Goal: Task Accomplishment & Management: Use online tool/utility

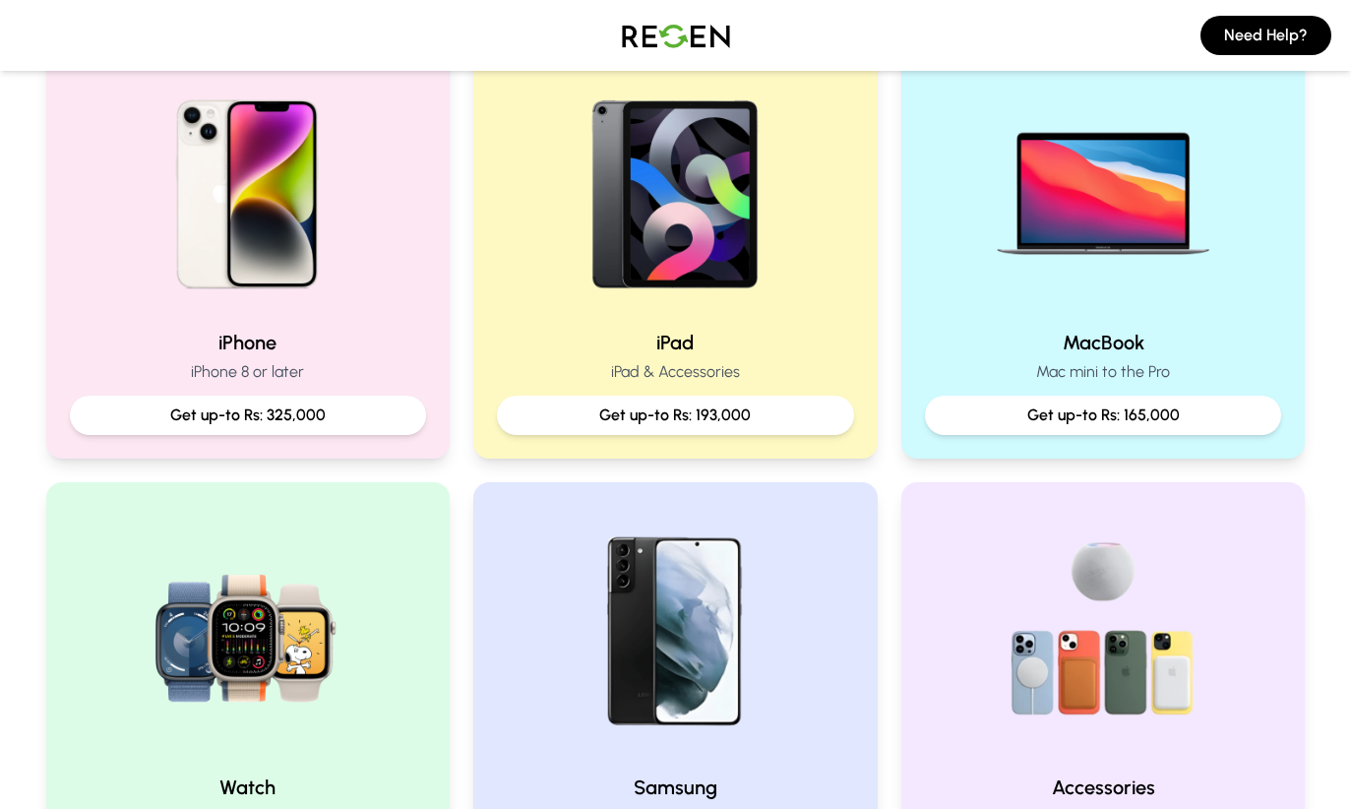
scroll to position [458, 0]
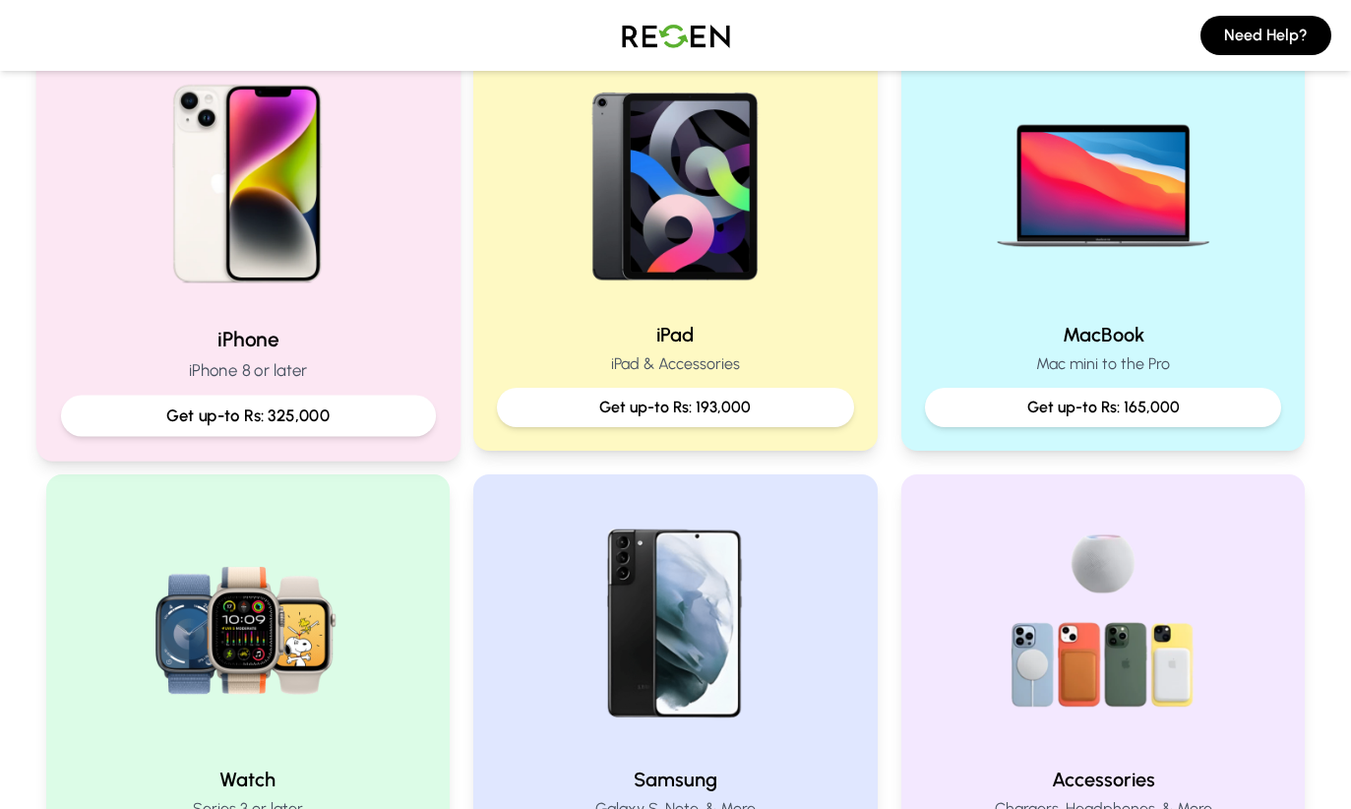
click at [274, 197] on img at bounding box center [247, 176] width 265 height 265
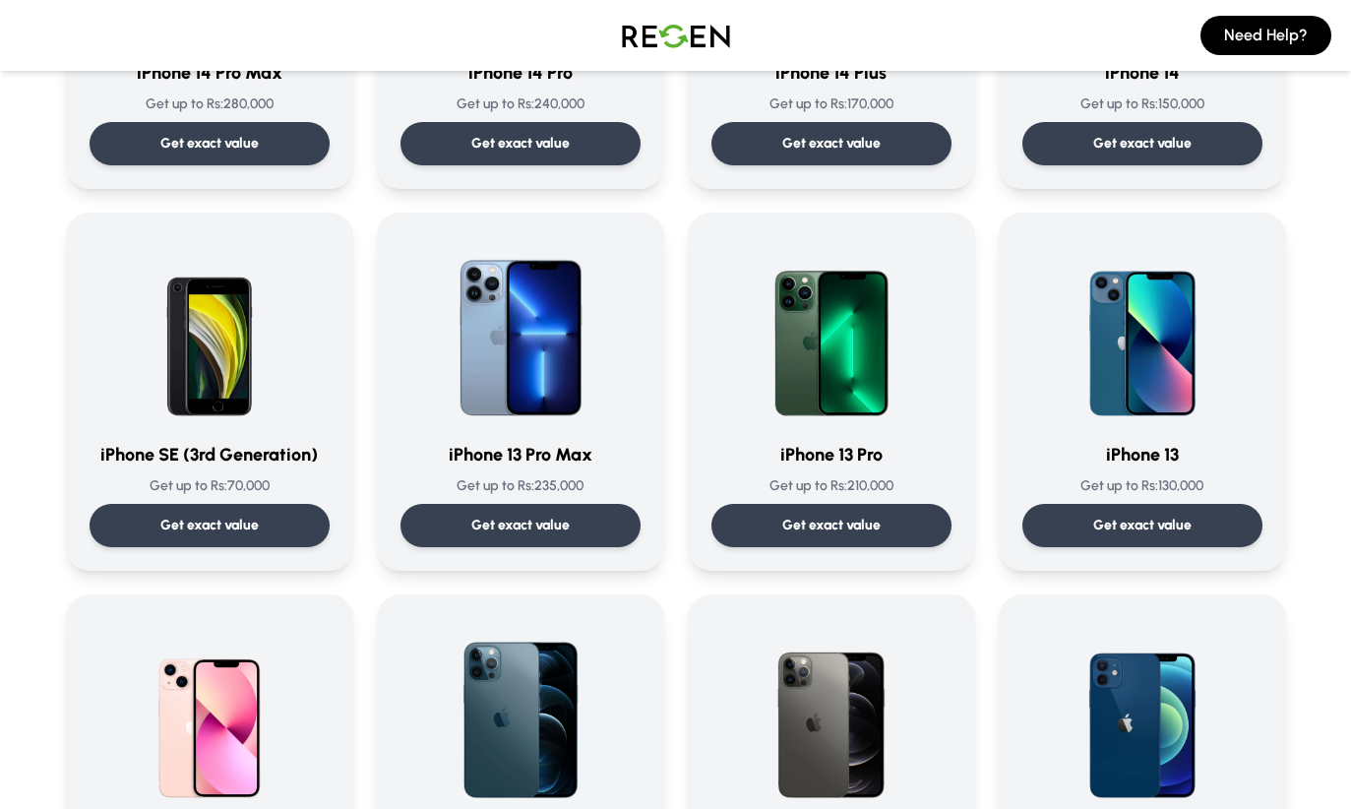
scroll to position [897, 0]
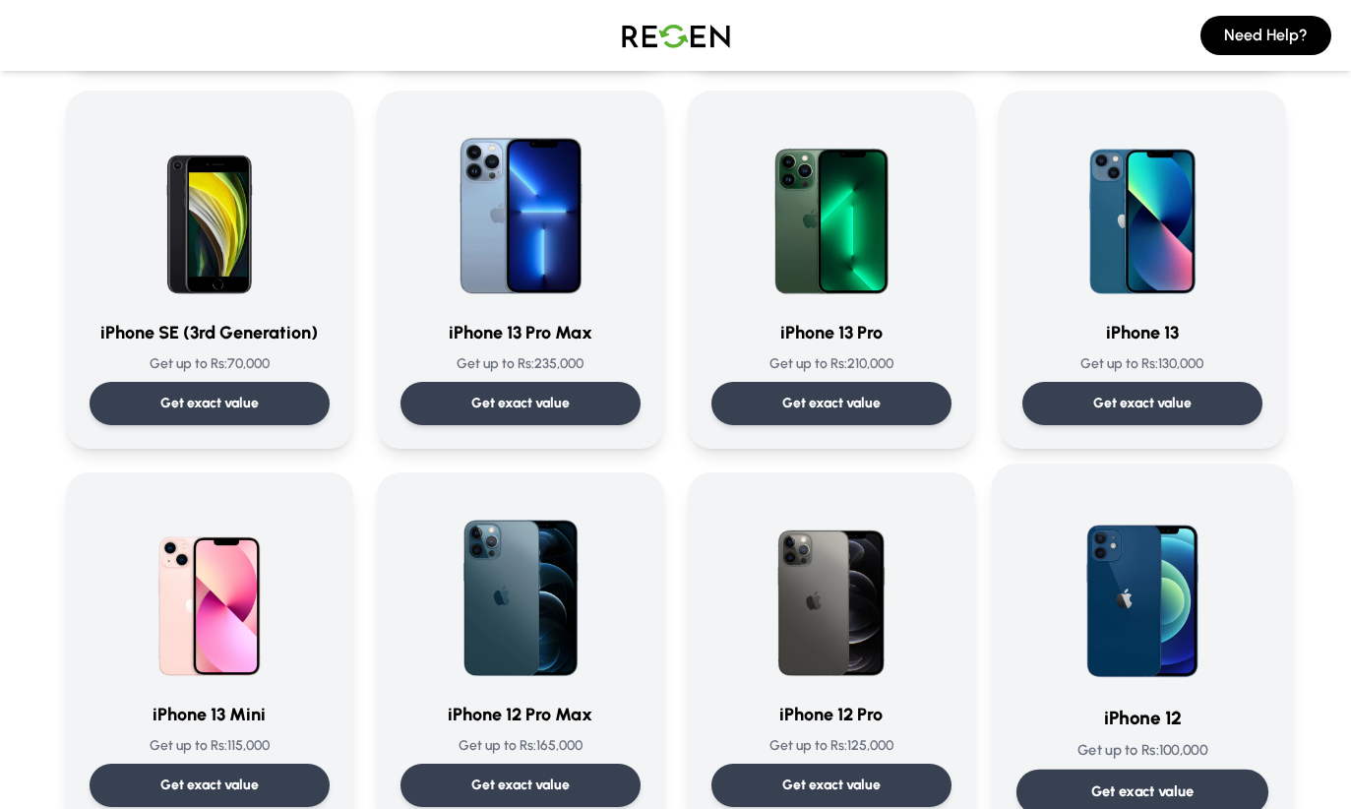
click at [1134, 599] on img at bounding box center [1142, 587] width 199 height 199
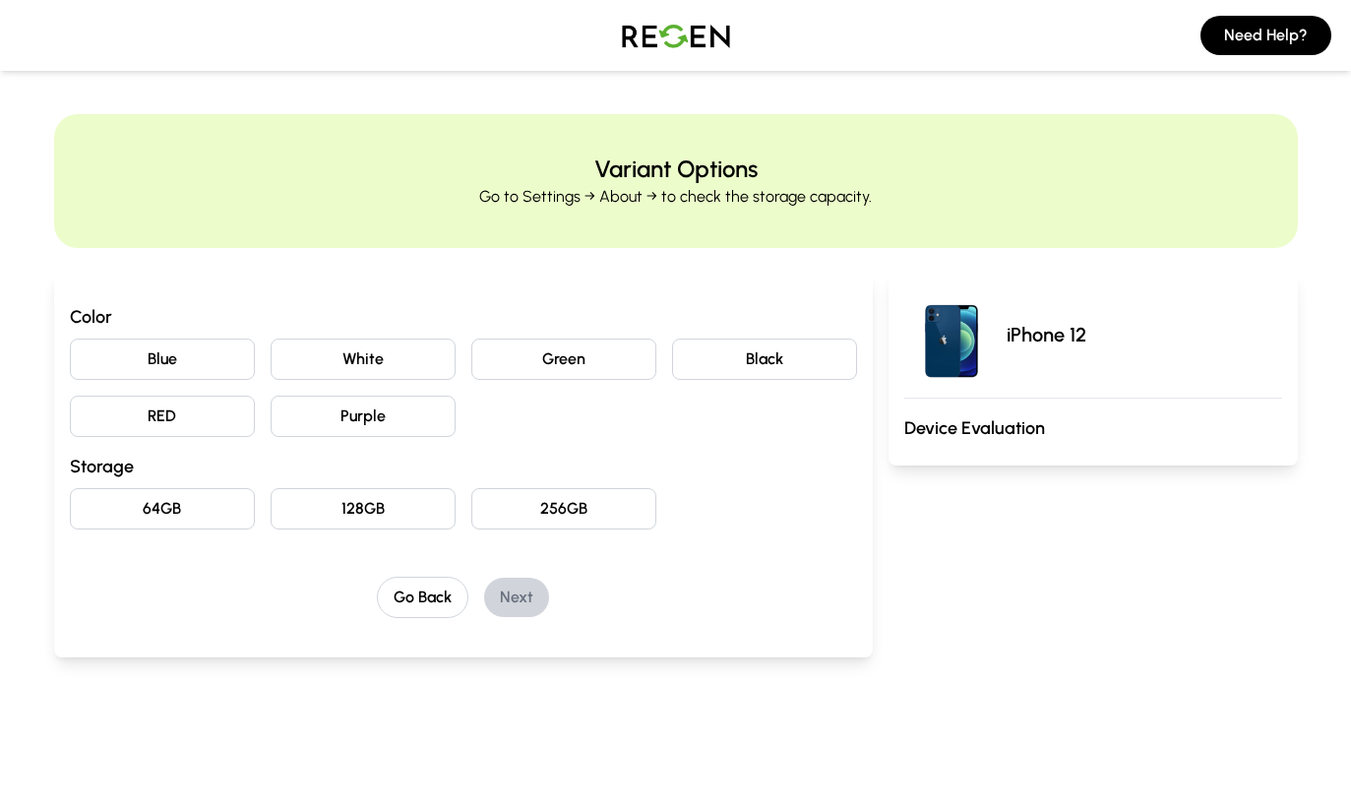
click at [340, 422] on button "Purple" at bounding box center [363, 416] width 185 height 41
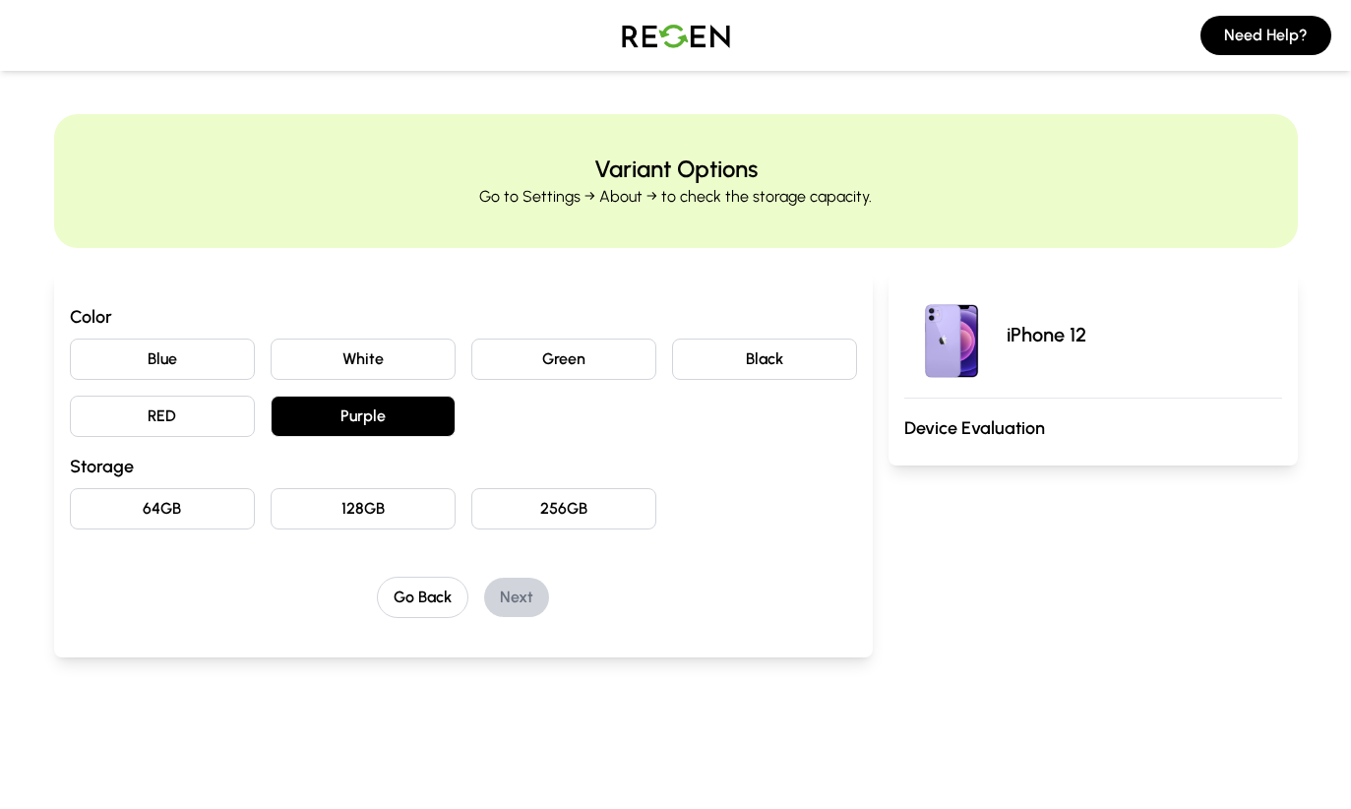
click at [324, 496] on button "128GB" at bounding box center [363, 508] width 185 height 41
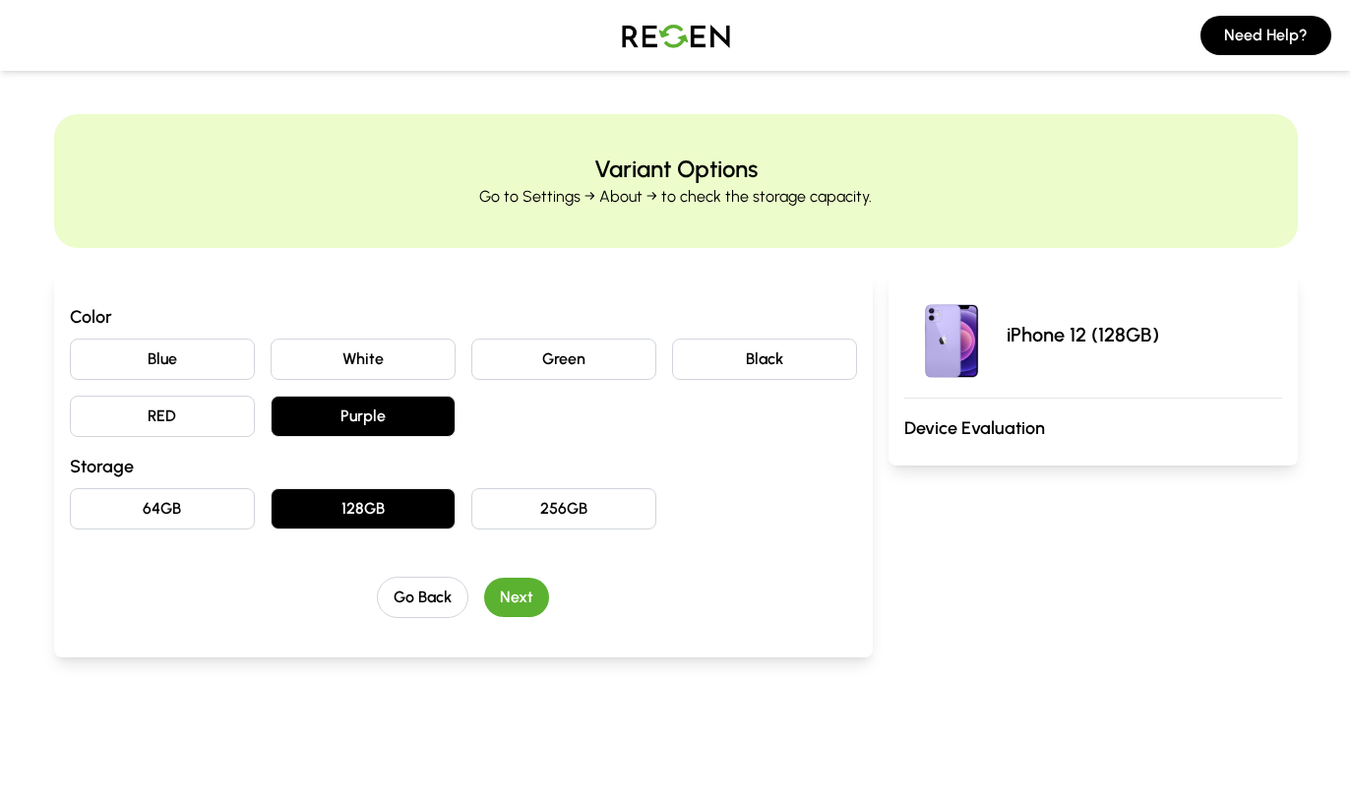
click at [508, 615] on button "Next" at bounding box center [516, 597] width 65 height 39
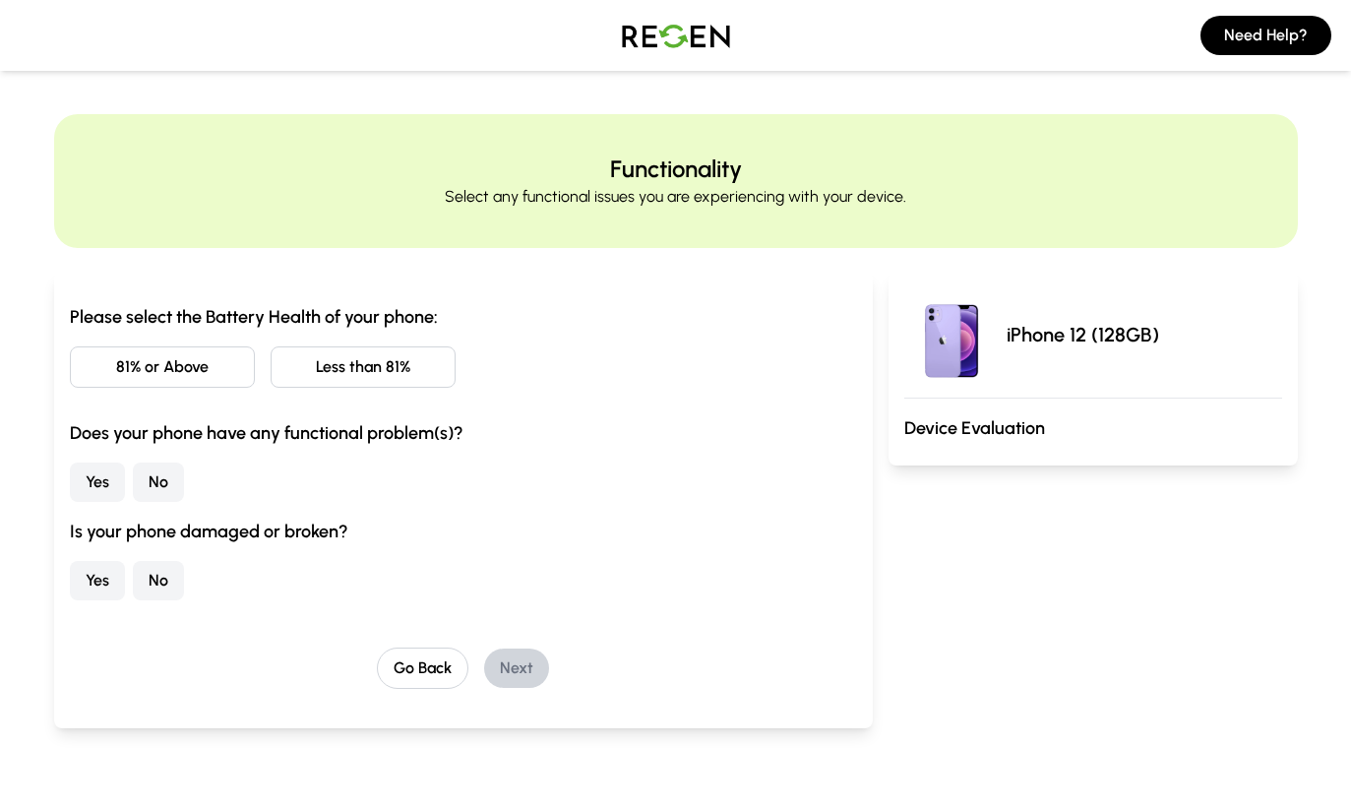
click at [131, 378] on button "81% or Above" at bounding box center [162, 366] width 185 height 41
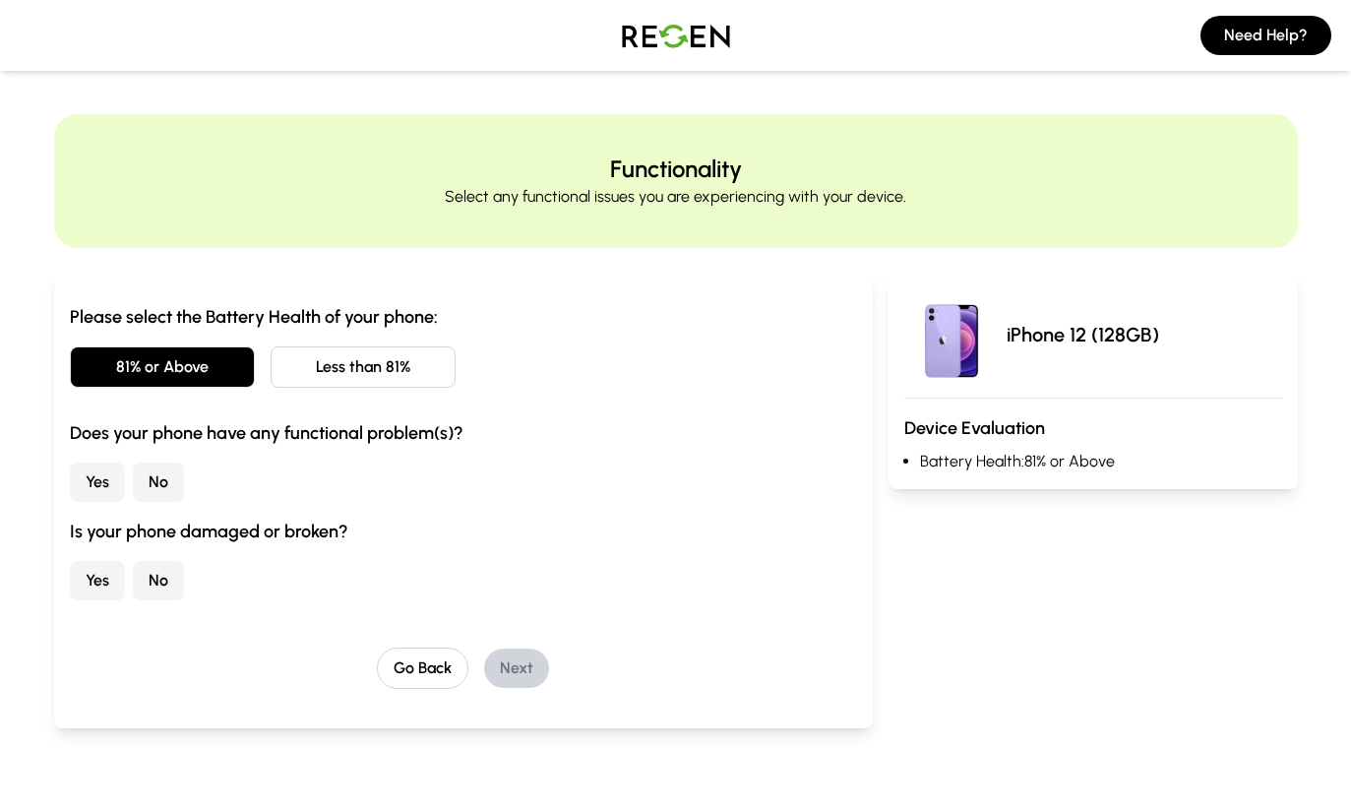
click at [161, 486] on button "No" at bounding box center [158, 481] width 51 height 39
click at [57, 582] on div "Please select the Battery Health of your phone: 81% or Above Less than 81% Does…" at bounding box center [463, 500] width 819 height 457
click at [98, 579] on button "Yes" at bounding box center [97, 580] width 55 height 39
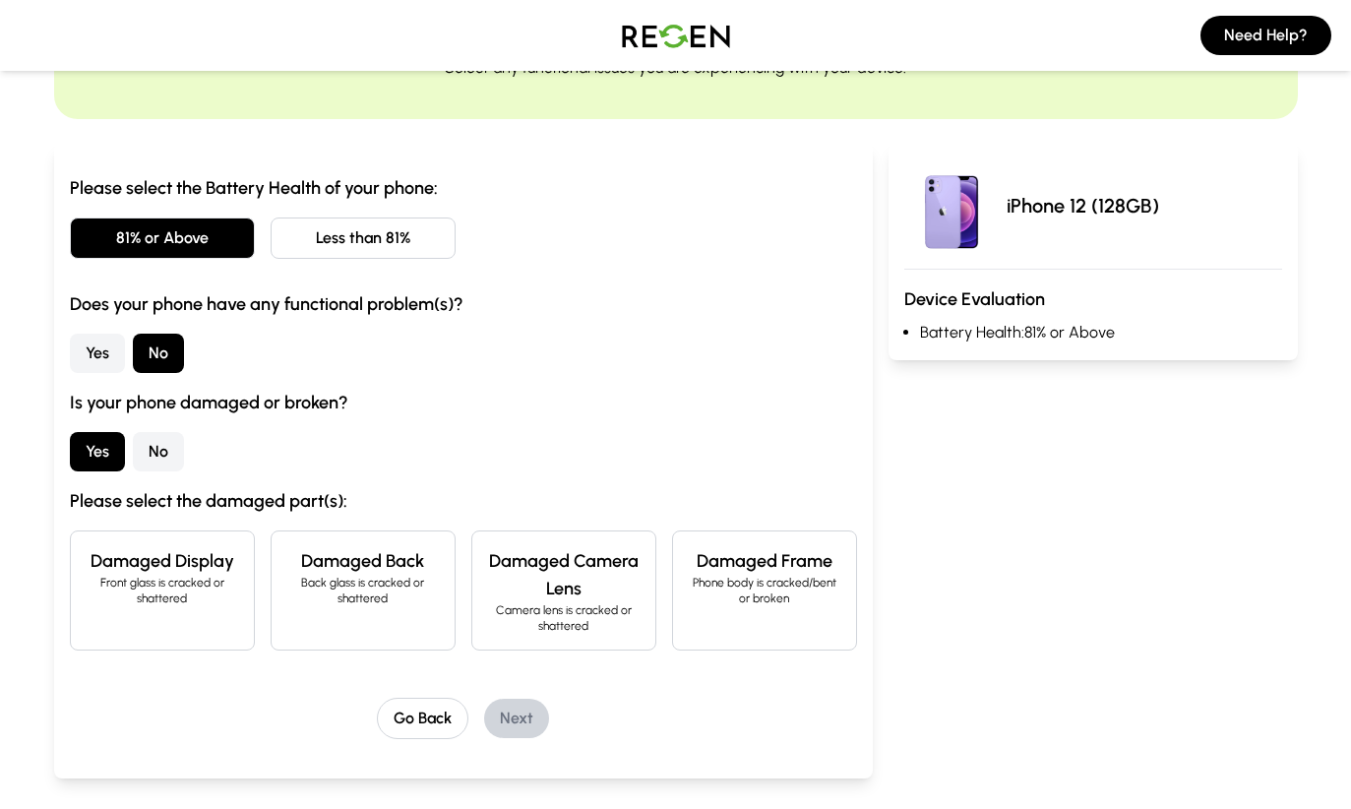
scroll to position [159, 0]
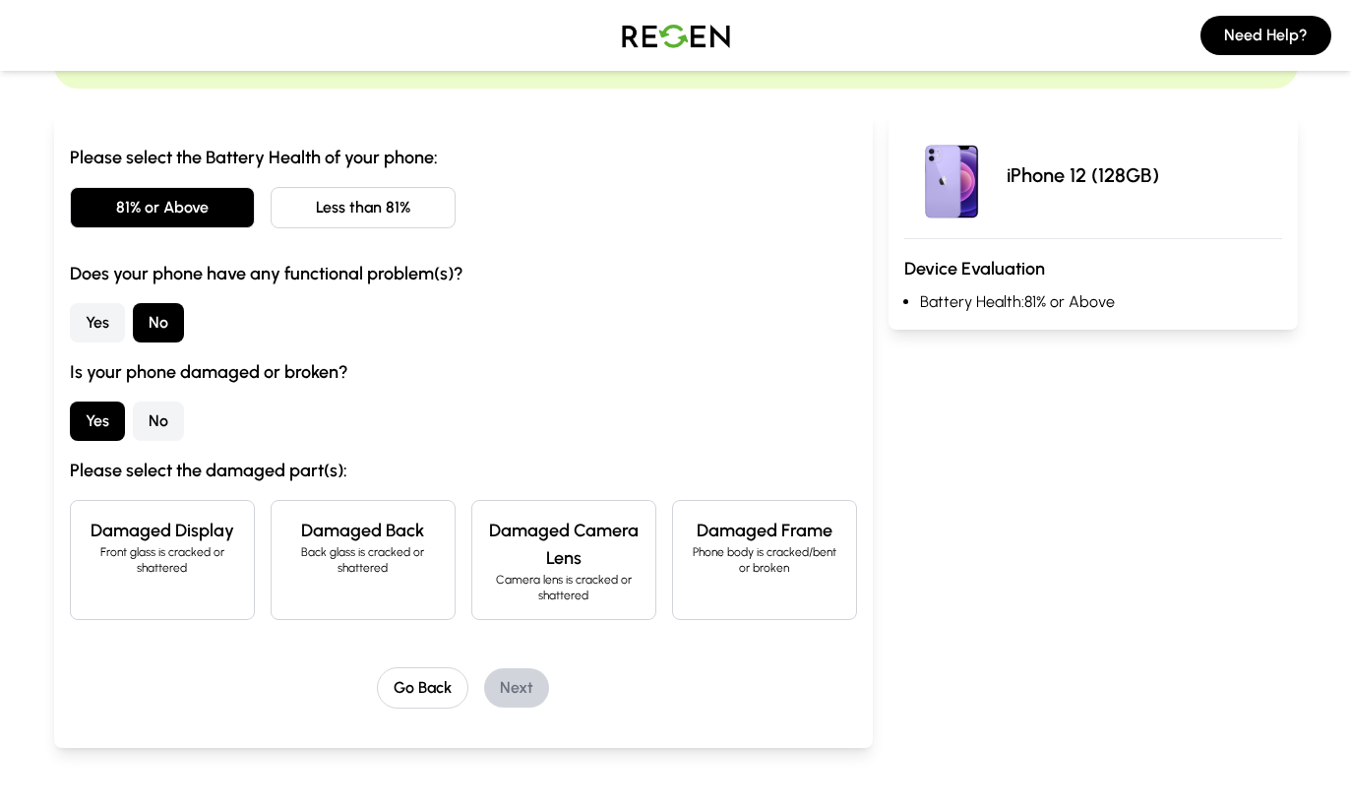
click at [347, 560] on p "Back glass is cracked or shattered" at bounding box center [363, 559] width 152 height 31
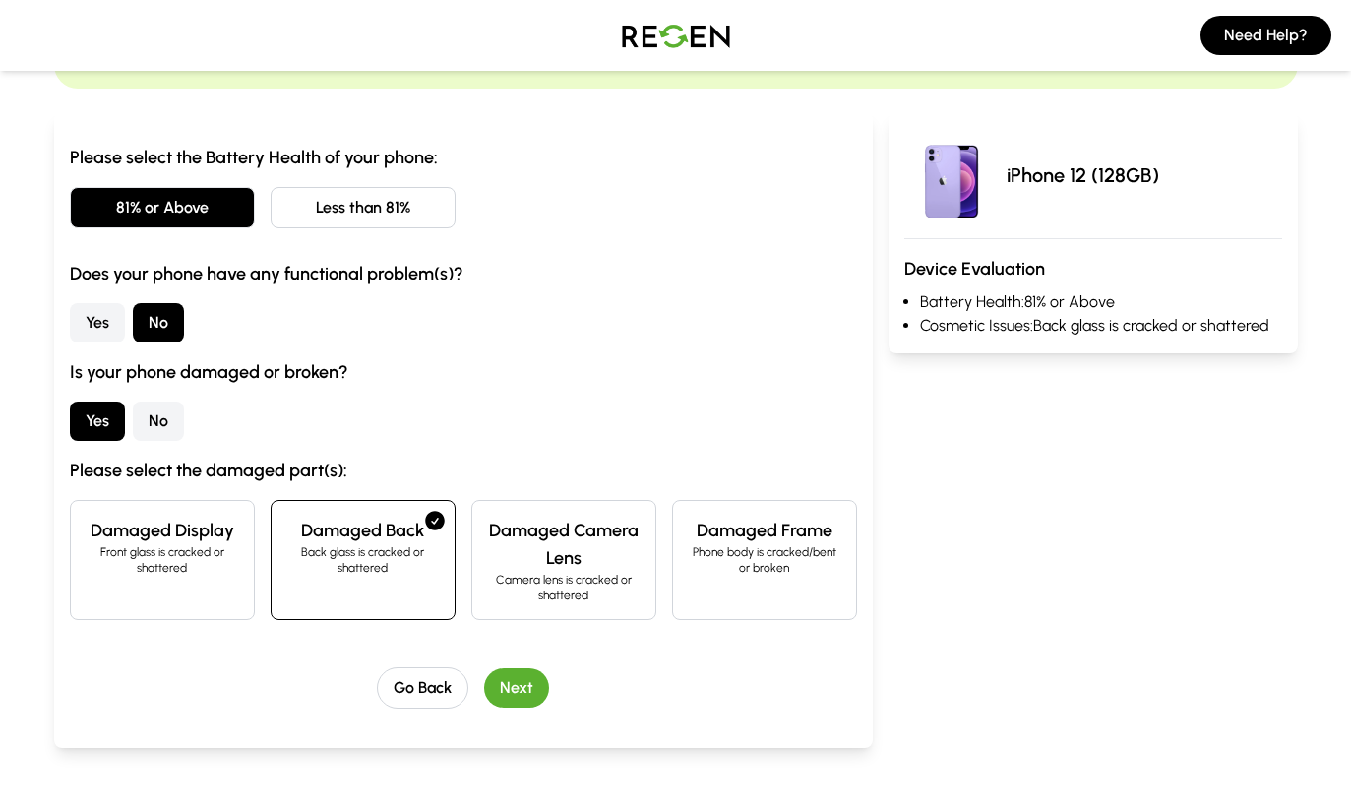
click at [518, 703] on button "Next" at bounding box center [516, 687] width 65 height 39
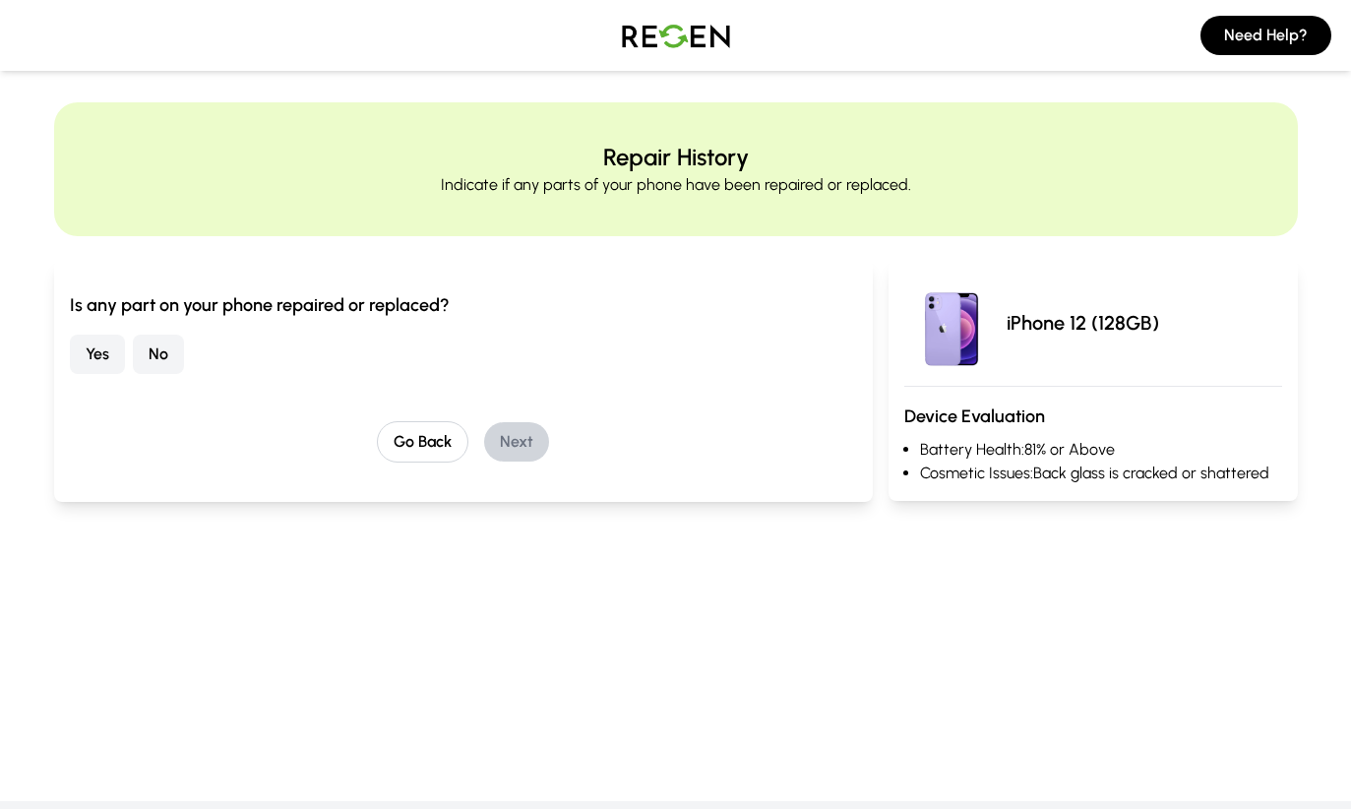
scroll to position [0, 0]
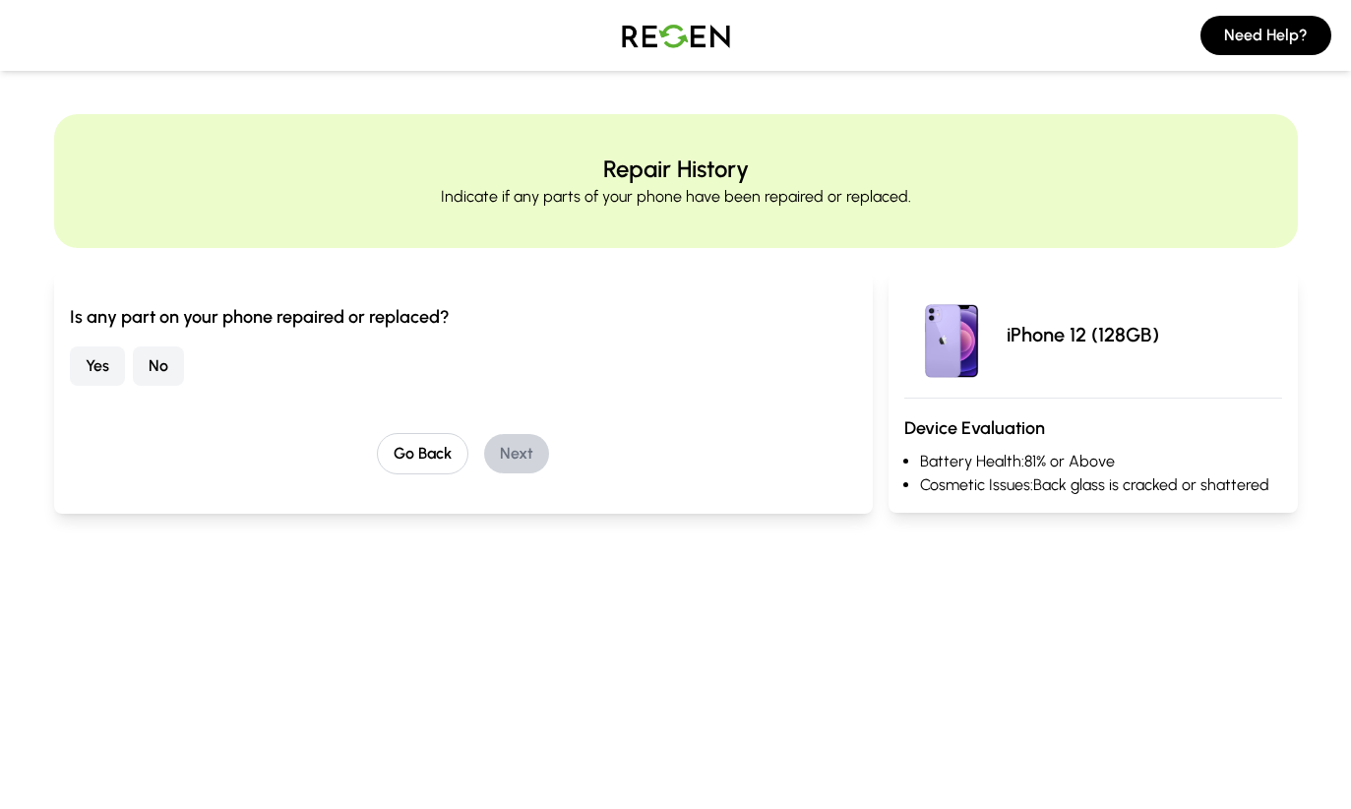
click at [156, 359] on button "No" at bounding box center [158, 365] width 51 height 39
click at [524, 453] on button "Next" at bounding box center [516, 453] width 65 height 39
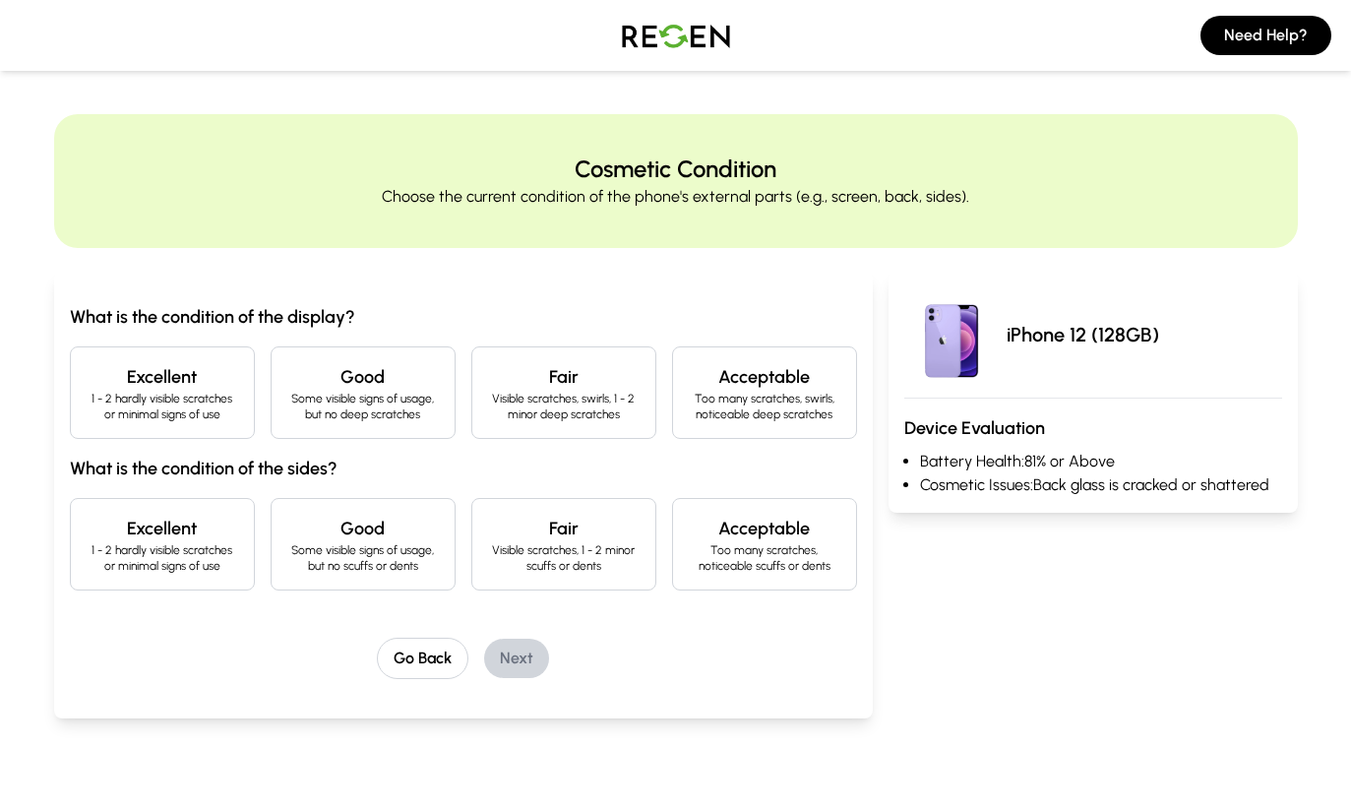
click at [151, 397] on p "1 - 2 hardly visible scratches or minimal signs of use" at bounding box center [163, 406] width 152 height 31
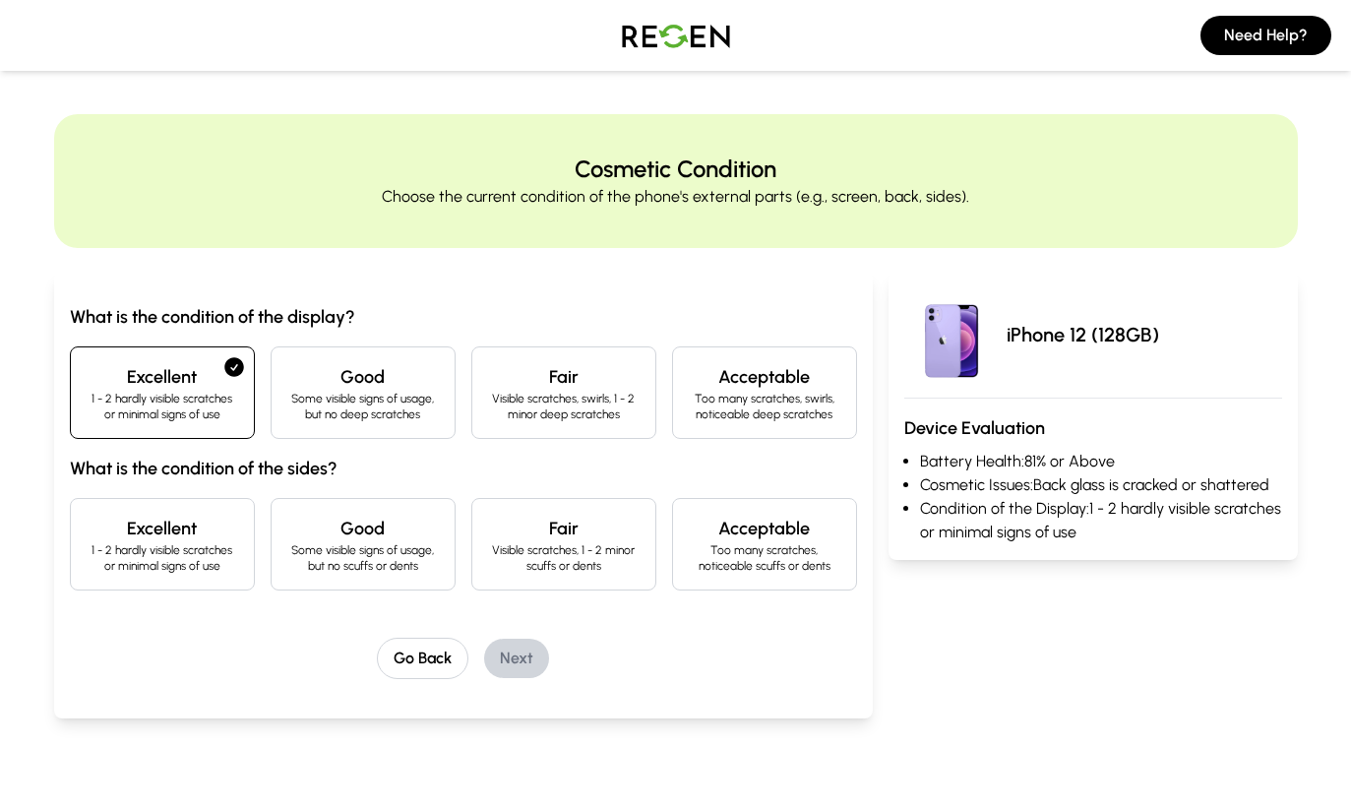
click at [152, 533] on h4 "Excellent" at bounding box center [163, 529] width 152 height 28
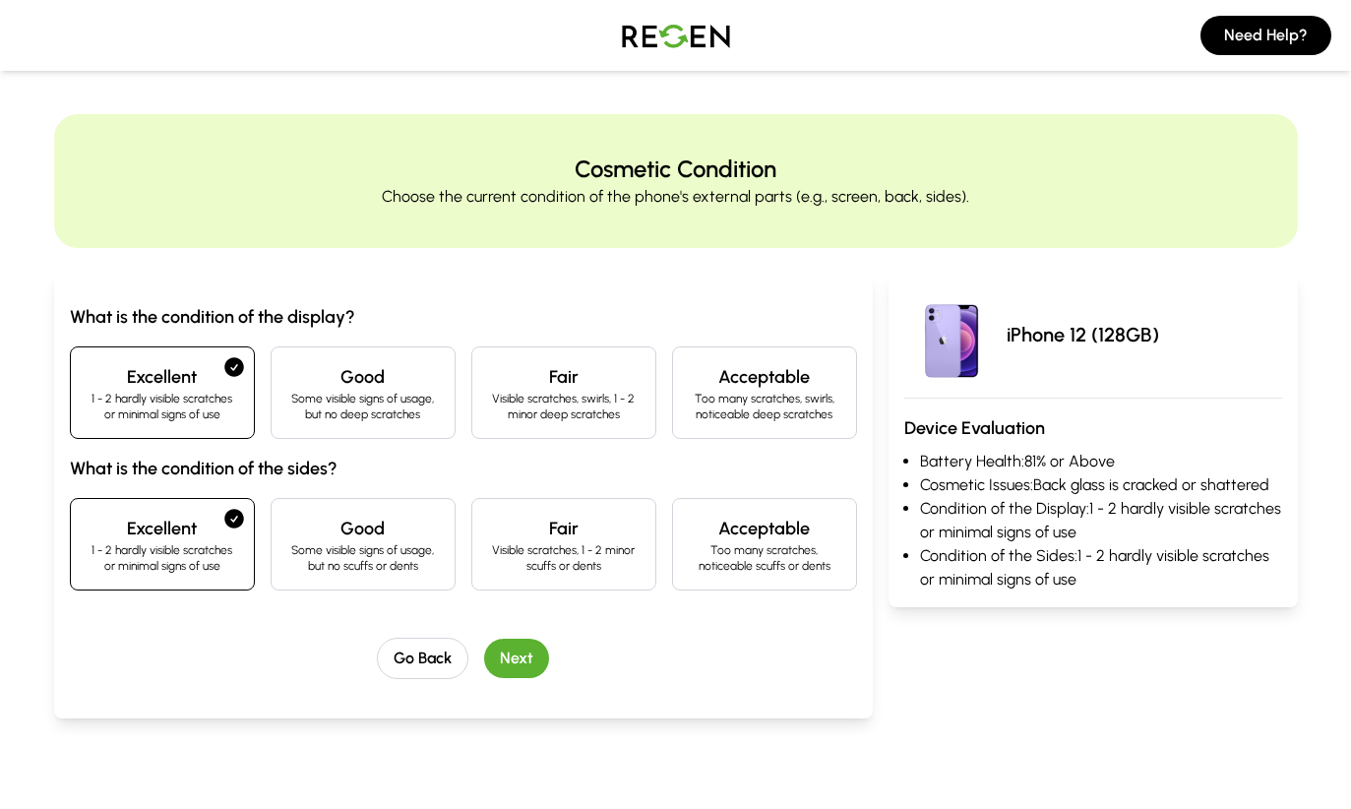
click at [524, 653] on button "Next" at bounding box center [516, 658] width 65 height 39
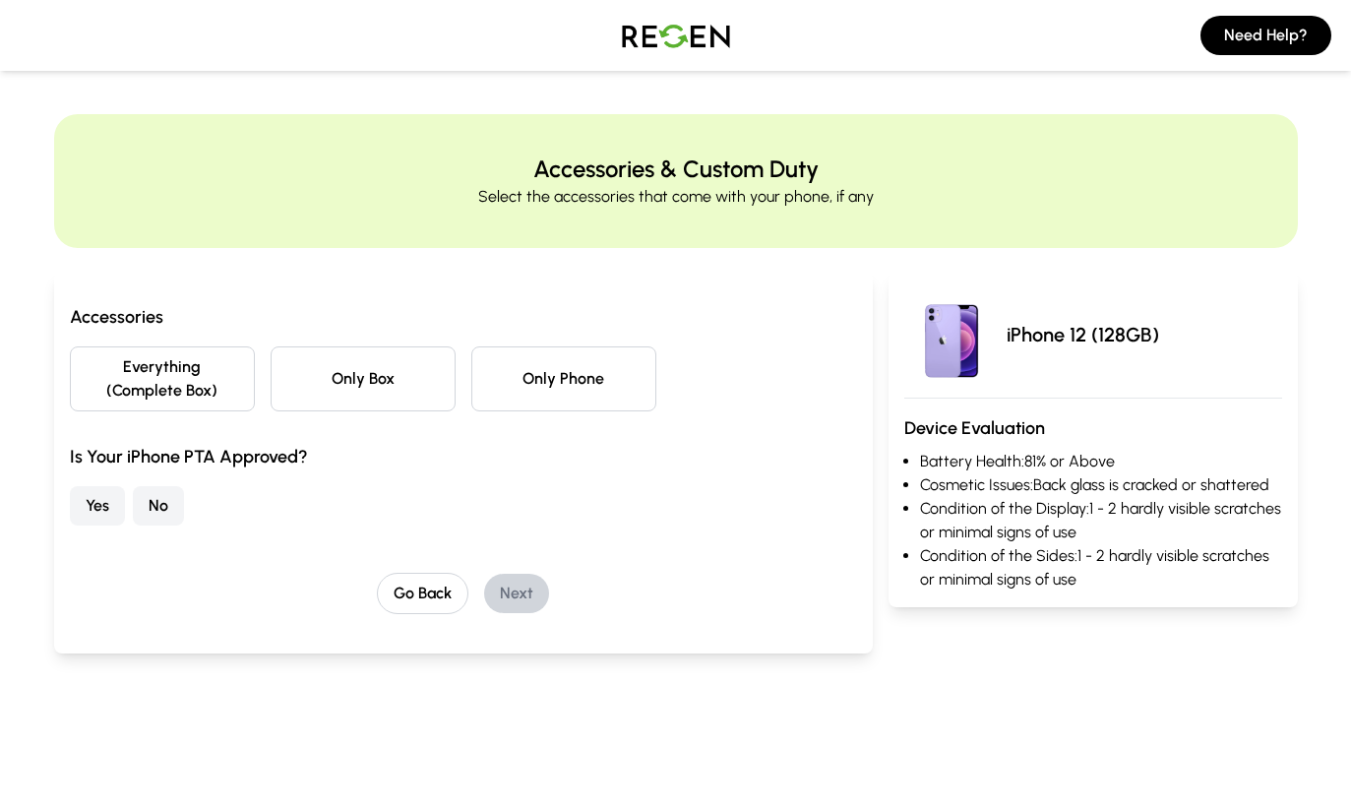
click at [541, 380] on button "Only Phone" at bounding box center [563, 378] width 185 height 65
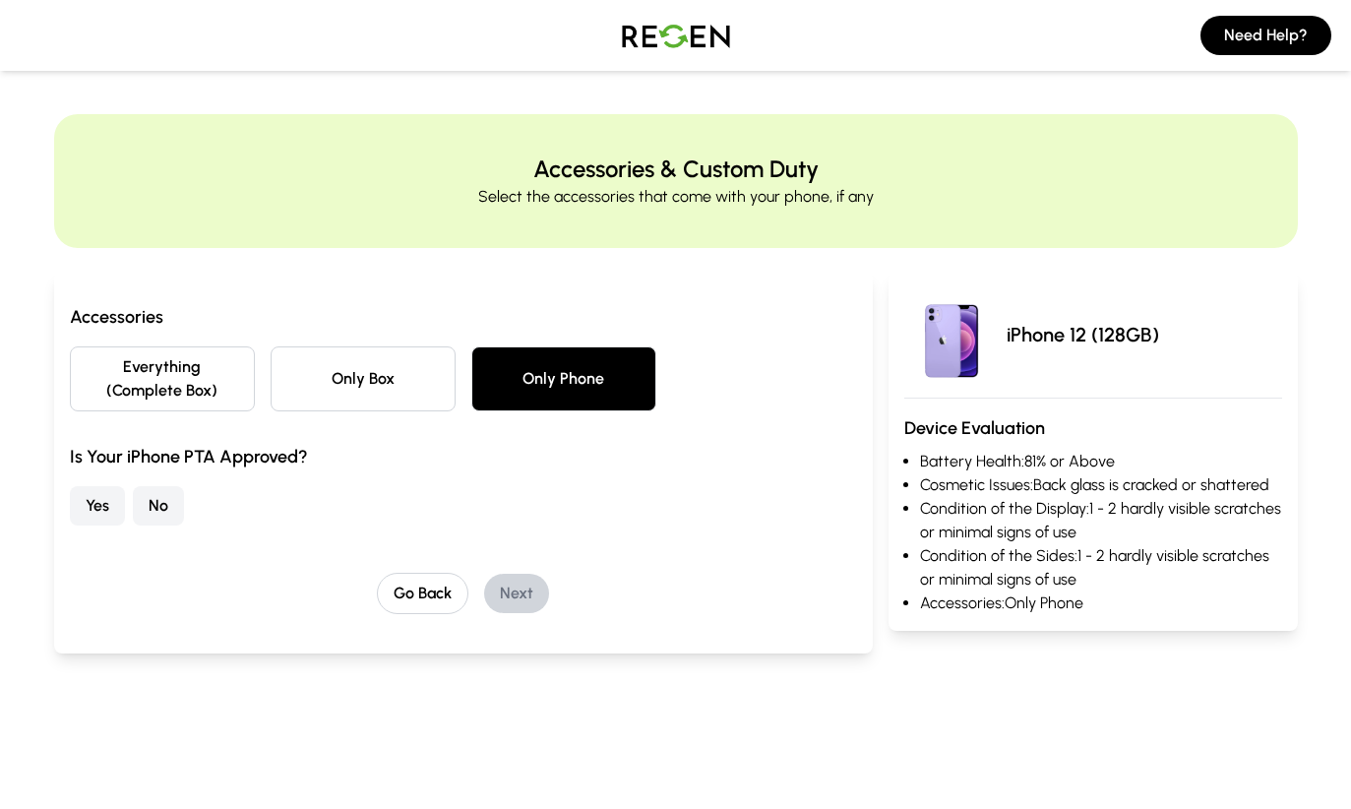
click at [88, 502] on button "Yes" at bounding box center [97, 505] width 55 height 39
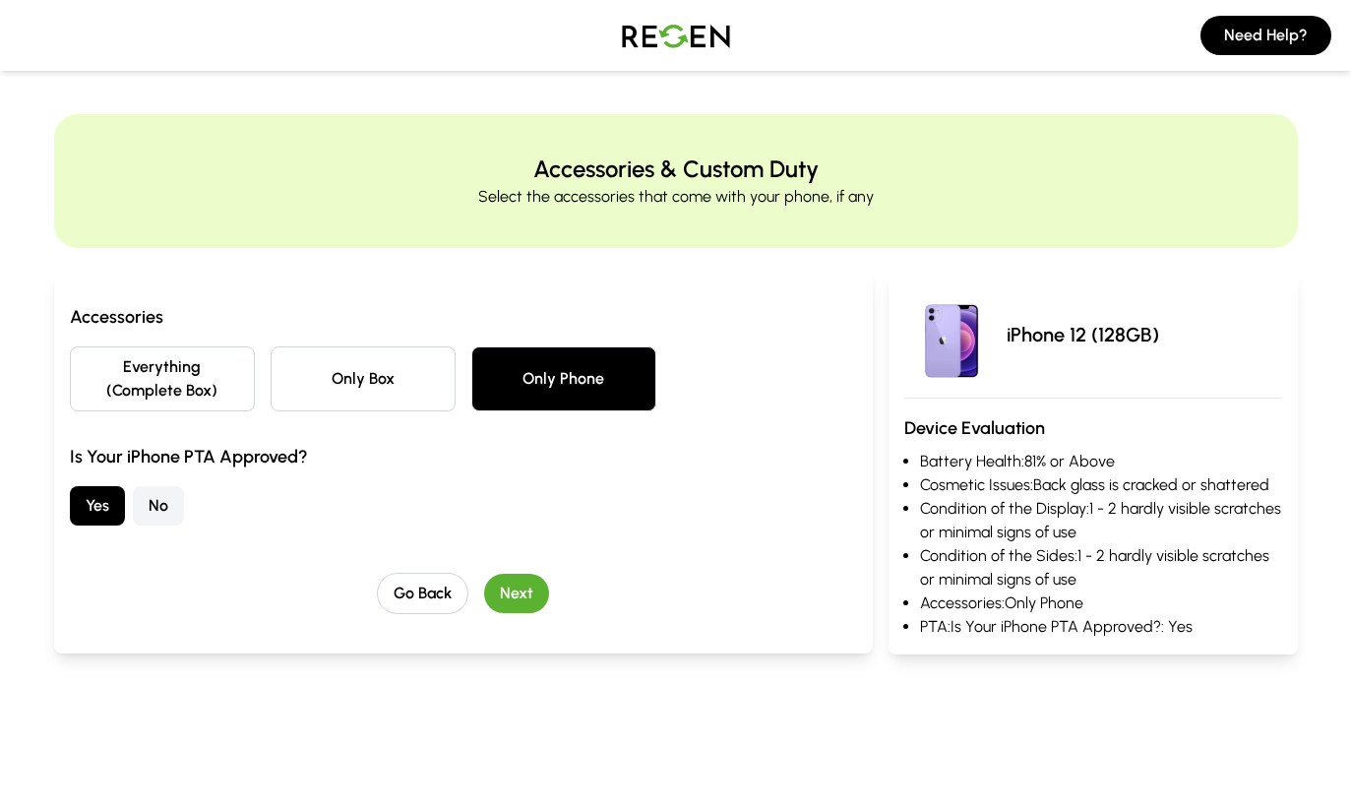
click at [515, 587] on button "Next" at bounding box center [516, 593] width 65 height 39
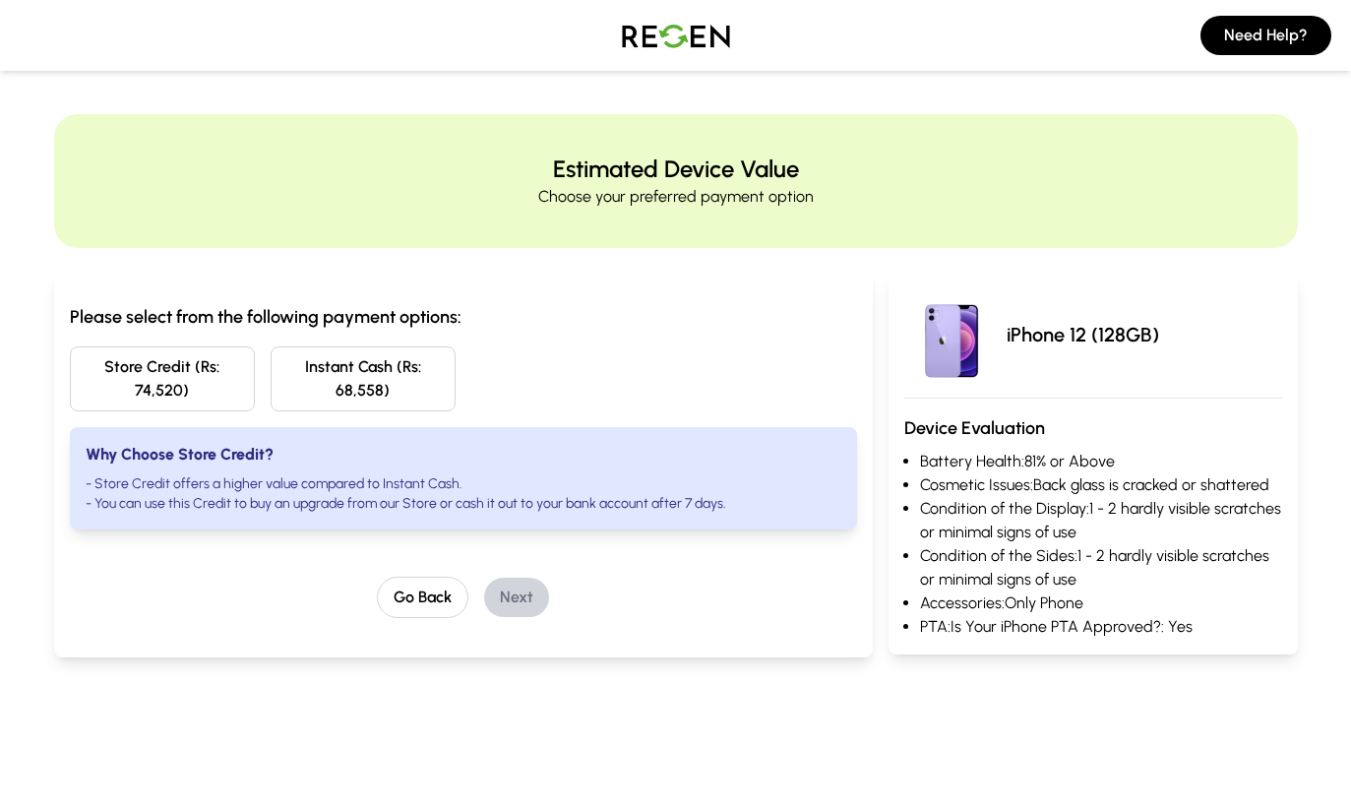
click at [147, 388] on button "Store Credit (Rs: 74,520)" at bounding box center [162, 378] width 185 height 65
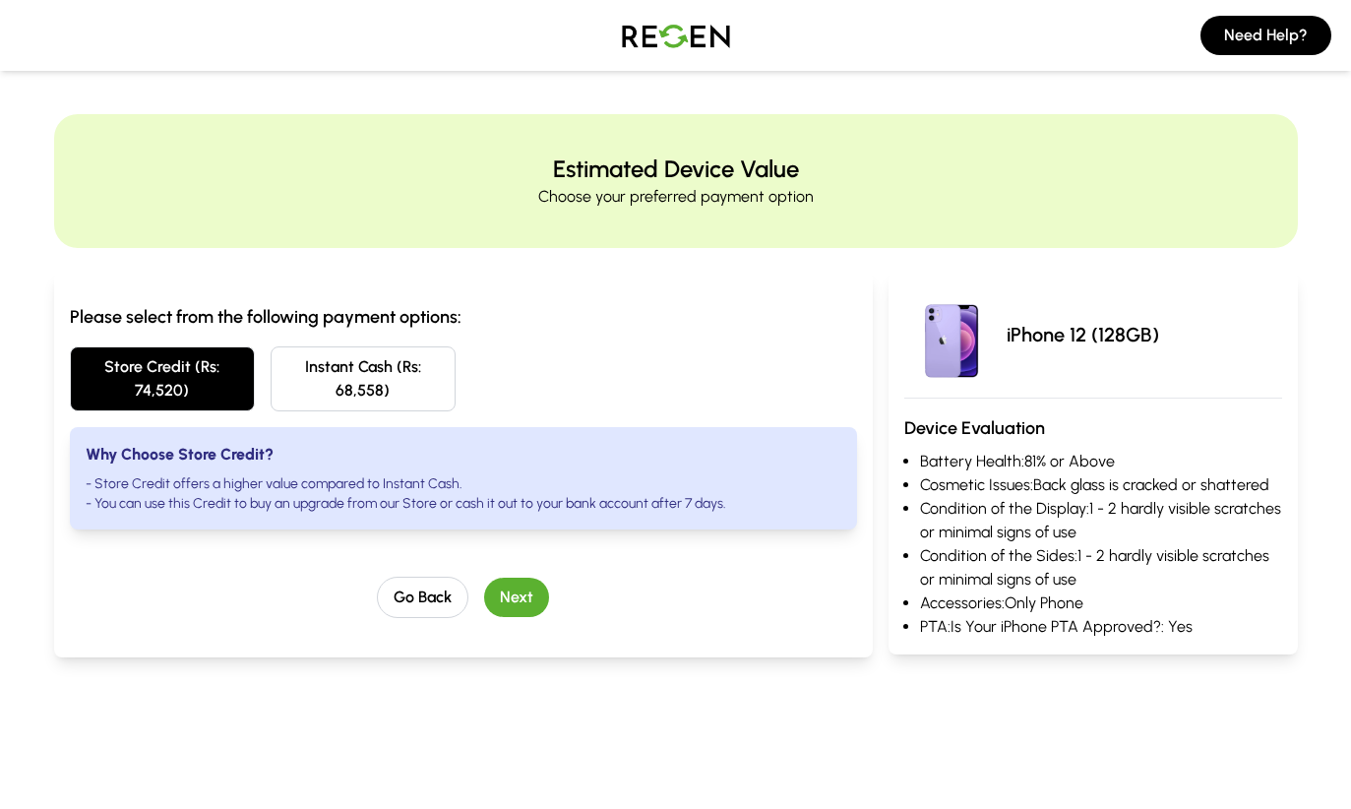
click at [321, 378] on button "Instant Cash (Rs: 68,558)" at bounding box center [363, 378] width 185 height 65
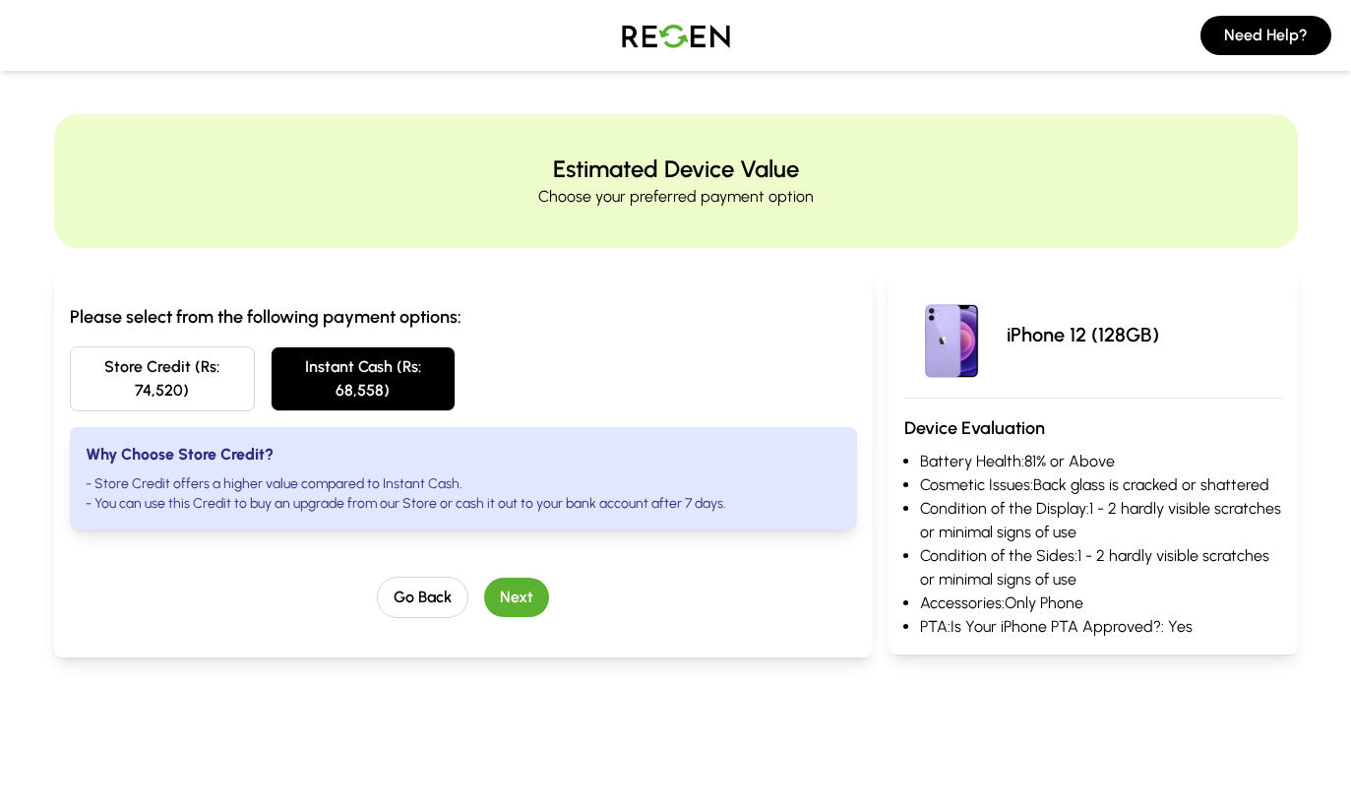
click at [513, 597] on button "Next" at bounding box center [516, 597] width 65 height 39
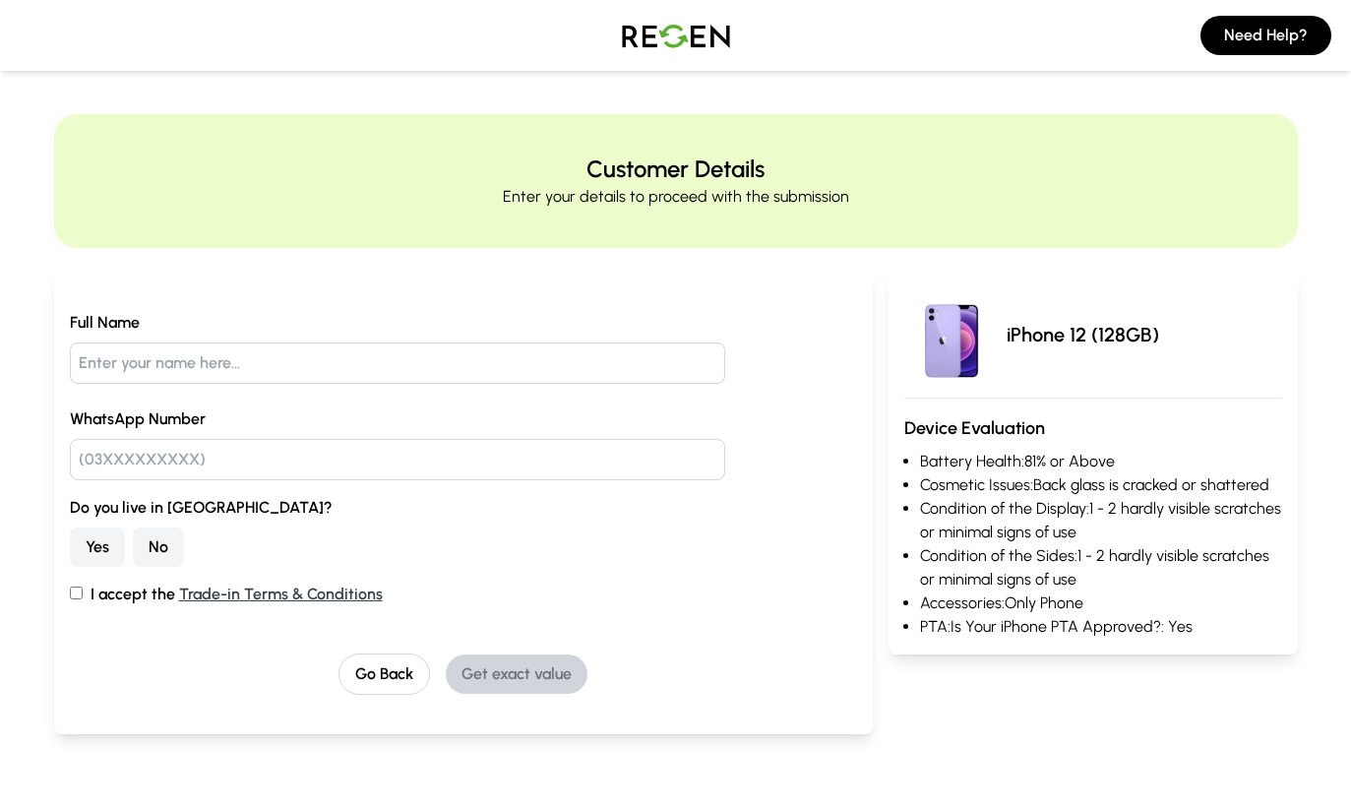
click at [156, 533] on button "No" at bounding box center [158, 546] width 51 height 39
